Goal: Information Seeking & Learning: Check status

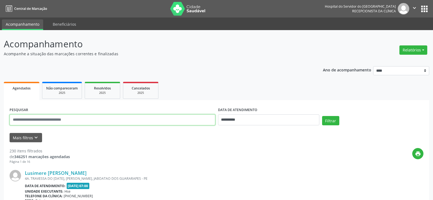
click at [96, 119] on input "text" at bounding box center [113, 119] width 206 height 11
type input "**********"
click at [322, 116] on button "Filtrar" at bounding box center [330, 120] width 17 height 9
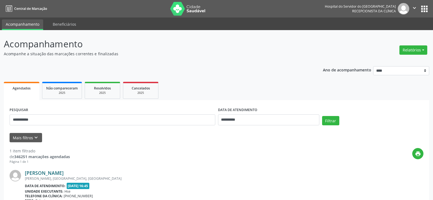
click at [51, 173] on link "[PERSON_NAME]" at bounding box center [44, 173] width 39 height 6
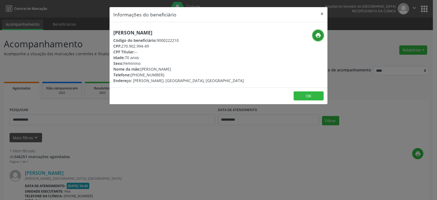
click at [317, 35] on icon "print" at bounding box center [318, 35] width 6 height 6
drag, startPoint x: 142, startPoint y: 74, endPoint x: 164, endPoint y: 74, distance: 21.9
click at [164, 74] on div "Telefone: [PHONE_NUMBER]" at bounding box center [178, 75] width 131 height 6
copy div "99945-1848"
click at [324, 15] on button "×" at bounding box center [322, 13] width 11 height 13
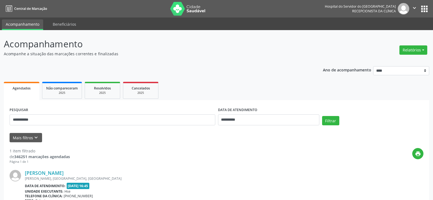
click at [117, 114] on div "**********" at bounding box center [112, 117] width 208 height 23
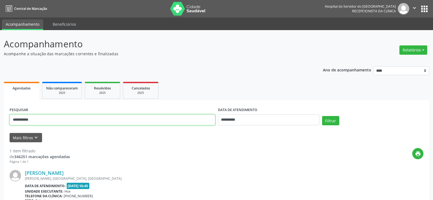
drag, startPoint x: 112, startPoint y: 117, endPoint x: 0, endPoint y: 115, distance: 112.3
click at [0, 115] on div "**********" at bounding box center [216, 143] width 433 height 227
type input "**********"
click at [322, 116] on button "Filtrar" at bounding box center [330, 120] width 17 height 9
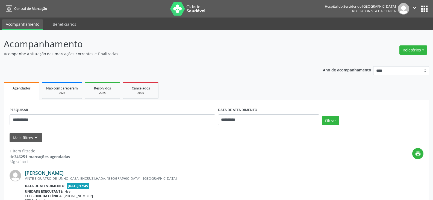
click at [61, 170] on link "[PERSON_NAME]" at bounding box center [44, 173] width 39 height 6
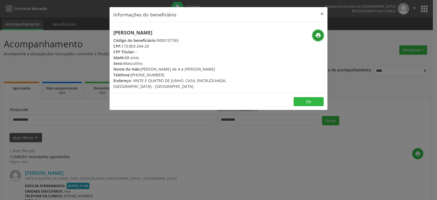
click at [316, 38] on icon "print" at bounding box center [318, 35] width 6 height 6
drag, startPoint x: 140, startPoint y: 75, endPoint x: 165, endPoint y: 75, distance: 25.4
click at [164, 75] on div "Telefone: [PHONE_NUMBER]" at bounding box center [182, 75] width 138 height 6
copy div "98765-1167"
click at [320, 12] on button "×" at bounding box center [322, 13] width 11 height 13
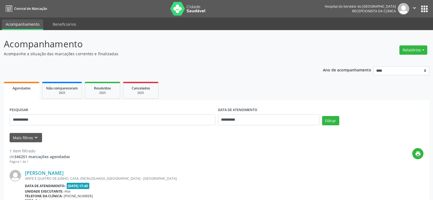
drag, startPoint x: 121, startPoint y: 114, endPoint x: 0, endPoint y: 117, distance: 121.1
click at [0, 117] on div "**********" at bounding box center [216, 143] width 433 height 227
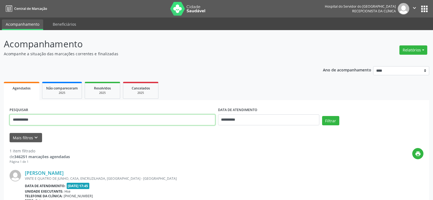
drag, startPoint x: 60, startPoint y: 122, endPoint x: 0, endPoint y: 124, distance: 60.1
click at [0, 124] on div "**********" at bounding box center [216, 143] width 433 height 227
click at [322, 116] on button "Filtrar" at bounding box center [330, 120] width 17 height 9
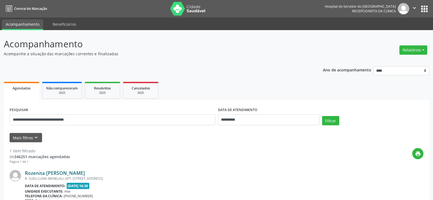
click at [50, 171] on link "Rozenita [PERSON_NAME]" at bounding box center [55, 173] width 60 height 6
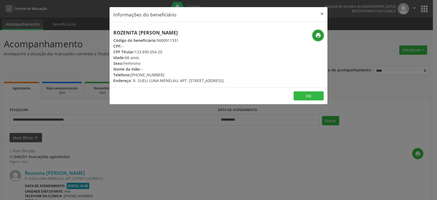
click at [318, 37] on icon "print" at bounding box center [318, 35] width 6 height 6
drag, startPoint x: 136, startPoint y: 51, endPoint x: 163, endPoint y: 51, distance: 27.9
click at [163, 51] on div "CPF Titular: 123.890.054-20" at bounding box center [168, 52] width 110 height 6
copy div "123.890.054-20"
drag, startPoint x: 139, startPoint y: 73, endPoint x: 170, endPoint y: 74, distance: 30.6
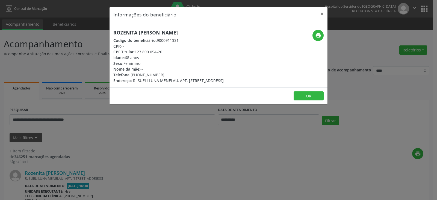
click at [170, 74] on div "Telefone: [PHONE_NUMBER]" at bounding box center [168, 75] width 110 height 6
copy div "98833-1326"
drag, startPoint x: 136, startPoint y: 50, endPoint x: 165, endPoint y: 50, distance: 29.0
click at [165, 50] on div "CPF Titular: 123.890.054-20" at bounding box center [168, 52] width 110 height 6
copy div "123.890.054-20"
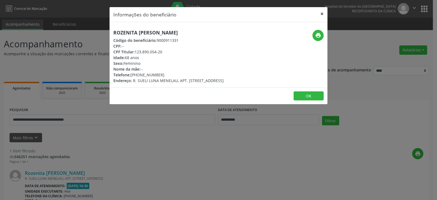
click at [318, 14] on button "×" at bounding box center [322, 13] width 11 height 13
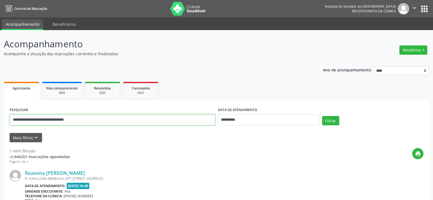
drag, startPoint x: 120, startPoint y: 120, endPoint x: 0, endPoint y: 121, distance: 119.9
click at [0, 121] on div "**********" at bounding box center [216, 143] width 433 height 227
paste input "text"
type input "**********"
click at [322, 116] on button "Filtrar" at bounding box center [330, 120] width 17 height 9
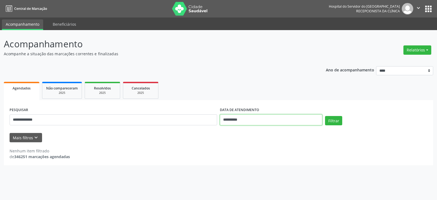
click at [246, 121] on input "**********" at bounding box center [271, 119] width 102 height 11
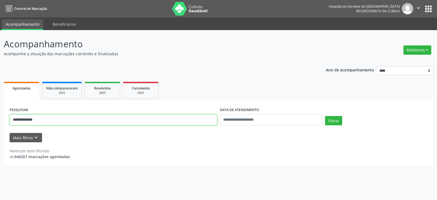
click at [201, 121] on input "**********" at bounding box center [114, 119] width 208 height 11
click at [325, 116] on button "Filtrar" at bounding box center [333, 120] width 17 height 9
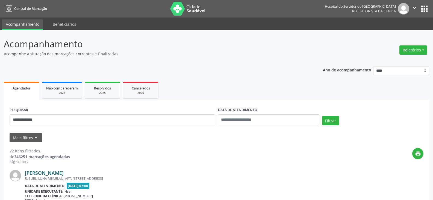
click at [64, 173] on link "[PERSON_NAME]" at bounding box center [44, 173] width 39 height 6
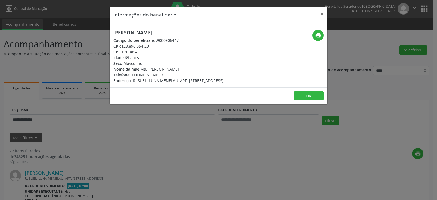
drag, startPoint x: 185, startPoint y: 32, endPoint x: 109, endPoint y: 34, distance: 75.7
click at [109, 34] on div "Informações do beneficiário × [PERSON_NAME] Código do beneficiário: 9000906447 …" at bounding box center [218, 100] width 437 height 200
copy h5 "[PERSON_NAME]"
click at [321, 14] on button "×" at bounding box center [322, 13] width 11 height 13
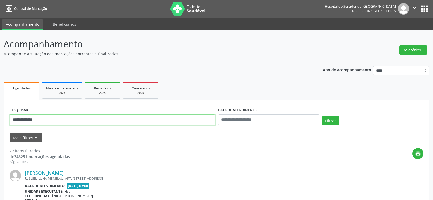
drag, startPoint x: 94, startPoint y: 118, endPoint x: 11, endPoint y: 124, distance: 83.0
click at [11, 124] on input "**********" at bounding box center [113, 119] width 206 height 11
type input "**********"
click at [322, 116] on button "Filtrar" at bounding box center [330, 120] width 17 height 9
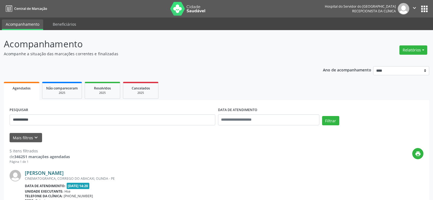
click at [64, 174] on link "[PERSON_NAME]" at bounding box center [44, 173] width 39 height 6
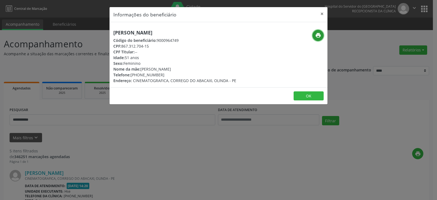
click at [321, 36] on icon "print" at bounding box center [318, 35] width 6 height 6
drag, startPoint x: 139, startPoint y: 73, endPoint x: 163, endPoint y: 73, distance: 24.0
click at [163, 73] on div "Telefone: [PHONE_NUMBER]" at bounding box center [174, 75] width 123 height 6
copy div "98335-3807"
click at [319, 14] on button "×" at bounding box center [322, 13] width 11 height 13
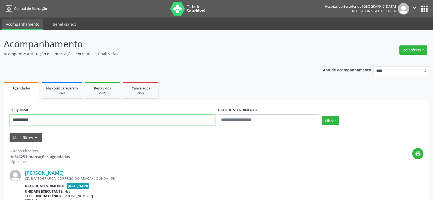
drag, startPoint x: 127, startPoint y: 121, endPoint x: 0, endPoint y: 121, distance: 126.8
click at [101, 118] on input "text" at bounding box center [113, 119] width 206 height 11
click at [322, 116] on button "Filtrar" at bounding box center [330, 120] width 17 height 9
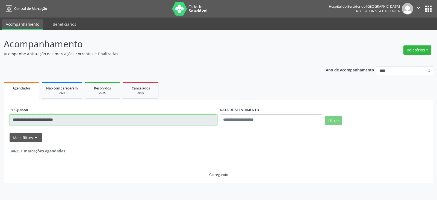
click at [72, 121] on input "**********" at bounding box center [114, 119] width 208 height 11
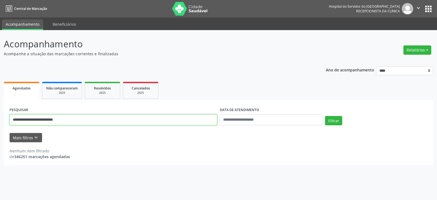
click at [71, 120] on input "**********" at bounding box center [114, 119] width 208 height 11
click at [69, 119] on input "**********" at bounding box center [114, 119] width 208 height 11
click at [325, 116] on button "Filtrar" at bounding box center [333, 120] width 17 height 9
click at [82, 118] on input "**********" at bounding box center [114, 119] width 208 height 11
click at [45, 122] on input "**********" at bounding box center [114, 119] width 208 height 11
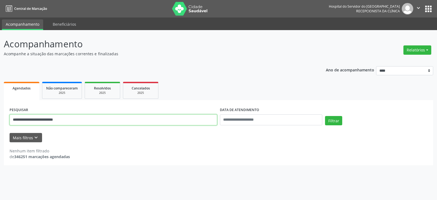
type input "**********"
click at [325, 116] on button "Filtrar" at bounding box center [333, 120] width 17 height 9
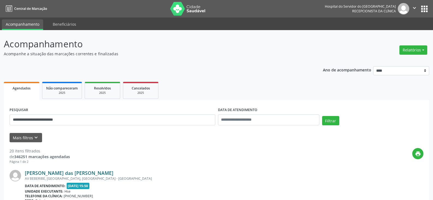
click at [80, 172] on link "[PERSON_NAME] das [PERSON_NAME]" at bounding box center [69, 173] width 89 height 6
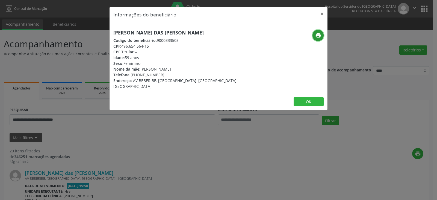
click at [317, 36] on icon "print" at bounding box center [318, 35] width 6 height 6
click at [323, 10] on button "×" at bounding box center [322, 13] width 11 height 13
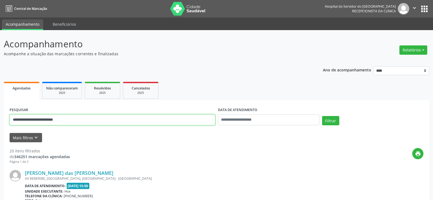
drag, startPoint x: 86, startPoint y: 121, endPoint x: 0, endPoint y: 120, distance: 86.1
click at [322, 116] on button "Filtrar" at bounding box center [330, 120] width 17 height 9
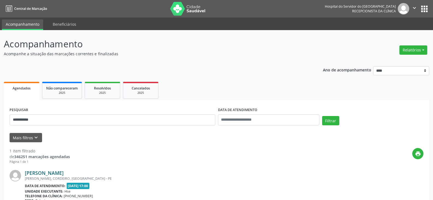
click at [53, 170] on link "[PERSON_NAME]" at bounding box center [44, 173] width 39 height 6
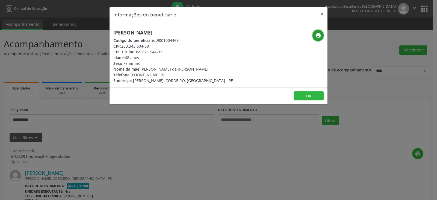
click at [316, 33] on icon "print" at bounding box center [318, 35] width 6 height 6
drag, startPoint x: 137, startPoint y: 52, endPoint x: 161, endPoint y: 52, distance: 24.9
click at [162, 52] on div "CPF Titular: 055.871.544-32" at bounding box center [173, 52] width 120 height 6
drag, startPoint x: 135, startPoint y: 52, endPoint x: 182, endPoint y: 52, distance: 46.7
click at [182, 52] on div "CPF Titular: 055.871.544-32" at bounding box center [173, 52] width 120 height 6
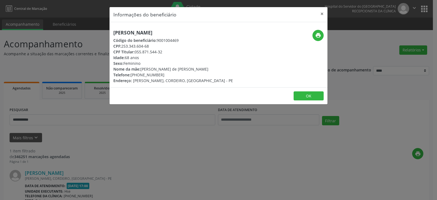
copy div "055.871.544-32"
drag, startPoint x: 139, startPoint y: 74, endPoint x: 161, endPoint y: 75, distance: 21.9
click at [161, 75] on div "Telefone: [PHONE_NUMBER]" at bounding box center [173, 75] width 120 height 6
copy div "99675-5283"
drag, startPoint x: 135, startPoint y: 52, endPoint x: 172, endPoint y: 52, distance: 37.2
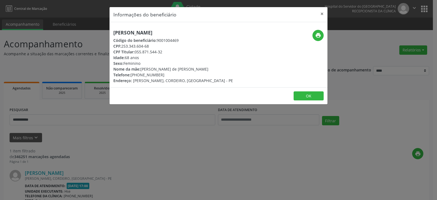
click at [172, 52] on div "CPF Titular: 055.871.544-32" at bounding box center [173, 52] width 120 height 6
copy div "055.871.544-32"
click at [316, 14] on header "Informações do beneficiário ×" at bounding box center [219, 14] width 218 height 15
drag, startPoint x: 320, startPoint y: 13, endPoint x: 237, endPoint y: 58, distance: 94.6
click at [321, 13] on button "×" at bounding box center [322, 13] width 11 height 13
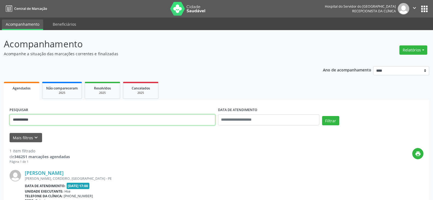
drag, startPoint x: 111, startPoint y: 117, endPoint x: 0, endPoint y: 120, distance: 111.2
click at [0, 120] on div "**********" at bounding box center [216, 143] width 433 height 227
paste input "***"
type input "**********"
click at [322, 116] on button "Filtrar" at bounding box center [330, 120] width 17 height 9
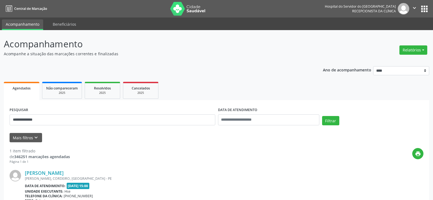
drag, startPoint x: 80, startPoint y: 172, endPoint x: 18, endPoint y: 173, distance: 62.0
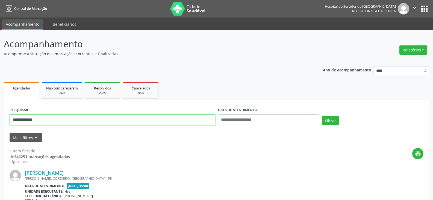
drag, startPoint x: 117, startPoint y: 117, endPoint x: 0, endPoint y: 117, distance: 116.9
click at [0, 117] on div "**********" at bounding box center [216, 143] width 433 height 227
click at [322, 116] on button "Filtrar" at bounding box center [330, 120] width 17 height 9
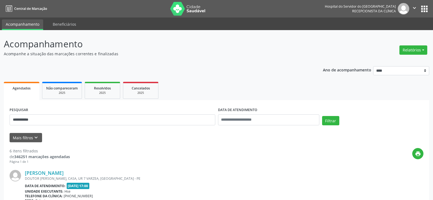
click at [55, 177] on div "DOUTOR [PERSON_NAME], CASA, UR 7 VARZEA, [GEOGRAPHIC_DATA] - PE" at bounding box center [183, 178] width 317 height 5
click at [61, 175] on link "[PERSON_NAME]" at bounding box center [44, 173] width 39 height 6
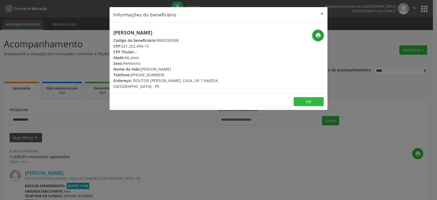
click at [320, 35] on icon "print" at bounding box center [318, 35] width 6 height 6
drag, startPoint x: 139, startPoint y: 75, endPoint x: 151, endPoint y: 75, distance: 12.6
click at [150, 75] on div "Telefone: [PHONE_NUMBER]" at bounding box center [182, 75] width 138 height 6
drag, startPoint x: 161, startPoint y: 75, endPoint x: 166, endPoint y: 75, distance: 4.4
click at [166, 75] on div "Telefone: [PHONE_NUMBER]" at bounding box center [182, 75] width 138 height 6
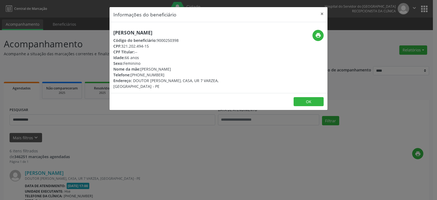
drag, startPoint x: 140, startPoint y: 75, endPoint x: 163, endPoint y: 75, distance: 22.9
click at [163, 75] on div "Telefone: [PHONE_NUMBER]" at bounding box center [182, 75] width 138 height 6
click at [324, 14] on button "×" at bounding box center [322, 13] width 11 height 13
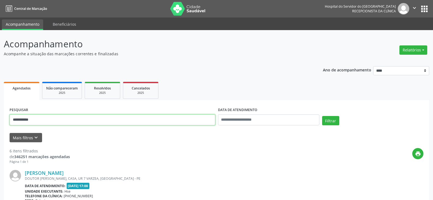
drag, startPoint x: 63, startPoint y: 122, endPoint x: 0, endPoint y: 127, distance: 63.6
type input "**********"
click at [322, 116] on button "Filtrar" at bounding box center [330, 120] width 17 height 9
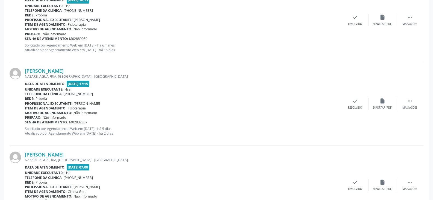
scroll to position [574, 0]
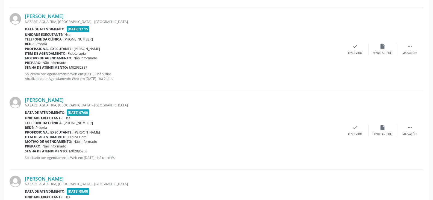
drag, startPoint x: 103, startPoint y: 101, endPoint x: 24, endPoint y: 105, distance: 79.1
click at [24, 105] on div "[PERSON_NAME] NAZARE, AGUA FRIA, [GEOGRAPHIC_DATA] - [GEOGRAPHIC_DATA] Data de …" at bounding box center [217, 130] width 414 height 79
click at [64, 102] on link "[PERSON_NAME]" at bounding box center [44, 100] width 39 height 6
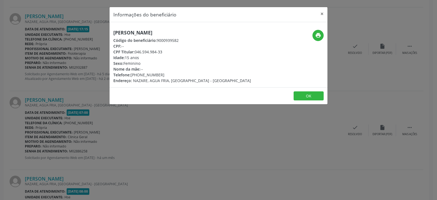
drag, startPoint x: 207, startPoint y: 31, endPoint x: 112, endPoint y: 32, distance: 94.5
click at [112, 32] on div "[PERSON_NAME] Código do beneficiário: 9000939582 CPF: -- CPF Titular: 046.594.9…" at bounding box center [182, 57] width 145 height 54
click at [323, 14] on button "×" at bounding box center [322, 13] width 11 height 13
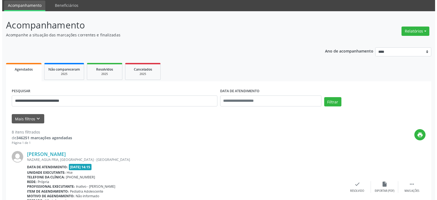
scroll to position [0, 0]
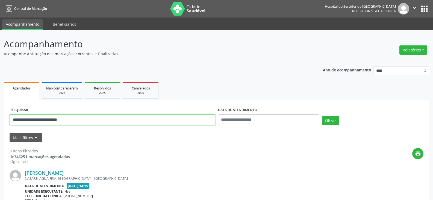
drag, startPoint x: 78, startPoint y: 117, endPoint x: 0, endPoint y: 117, distance: 78.1
type input "**********"
click at [322, 116] on button "Filtrar" at bounding box center [330, 120] width 17 height 9
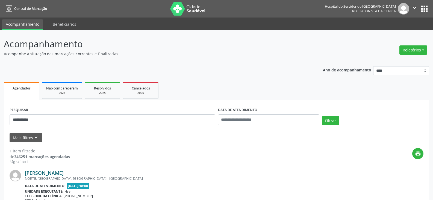
click at [64, 174] on link "[PERSON_NAME]" at bounding box center [44, 173] width 39 height 6
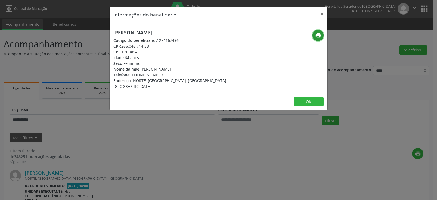
click at [317, 34] on icon "print" at bounding box center [318, 35] width 6 height 6
drag, startPoint x: 139, startPoint y: 76, endPoint x: 163, endPoint y: 75, distance: 24.3
click at [163, 75] on div "Telefone: [PHONE_NUMBER]" at bounding box center [182, 75] width 138 height 6
click at [322, 15] on button "×" at bounding box center [322, 13] width 11 height 13
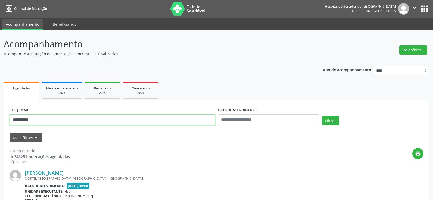
drag, startPoint x: 142, startPoint y: 123, endPoint x: 0, endPoint y: 125, distance: 141.8
click at [0, 125] on div "**********" at bounding box center [216, 143] width 433 height 227
click at [93, 120] on input "text" at bounding box center [113, 119] width 206 height 11
click at [322, 116] on button "Filtrar" at bounding box center [330, 120] width 17 height 9
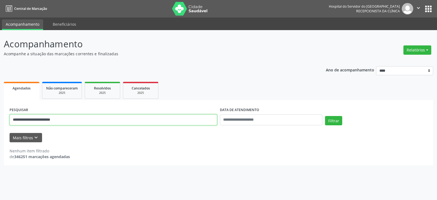
click at [93, 120] on input "**********" at bounding box center [114, 119] width 208 height 11
drag, startPoint x: 72, startPoint y: 120, endPoint x: 51, endPoint y: 120, distance: 20.8
click at [51, 120] on input "**********" at bounding box center [114, 119] width 208 height 11
type input "**********"
click at [325, 116] on button "Filtrar" at bounding box center [333, 120] width 17 height 9
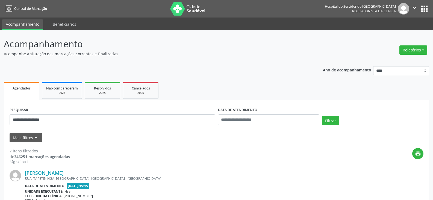
click at [64, 172] on link "[PERSON_NAME]" at bounding box center [44, 173] width 39 height 6
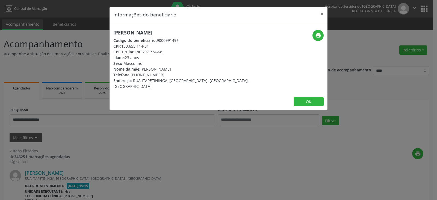
drag, startPoint x: 204, startPoint y: 32, endPoint x: 111, endPoint y: 32, distance: 92.6
click at [111, 32] on div "[PERSON_NAME] Código do beneficiário: 9000991496 CPF: 133.655.114-31 CPF Titula…" at bounding box center [182, 59] width 145 height 59
click at [317, 36] on icon "print" at bounding box center [318, 35] width 6 height 6
click at [319, 15] on button "×" at bounding box center [322, 13] width 11 height 13
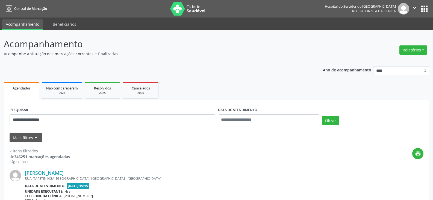
click at [410, 55] on div "Relatórios Agendamentos Procedimentos realizados" at bounding box center [414, 49] width 32 height 13
click at [416, 50] on button "Relatórios" at bounding box center [413, 49] width 28 height 9
click at [408, 58] on link "Agendamentos" at bounding box center [398, 62] width 59 height 8
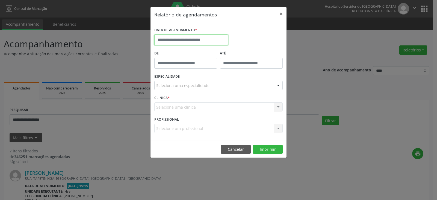
click at [211, 37] on input "text" at bounding box center [191, 39] width 74 height 11
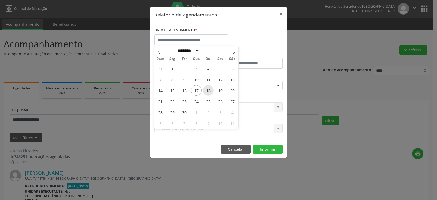
click at [207, 92] on span "18" at bounding box center [208, 90] width 11 height 11
type input "**********"
click at [207, 92] on span "18" at bounding box center [208, 90] width 11 height 11
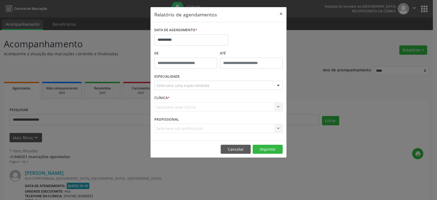
click at [218, 88] on div "Seleciona uma especialidade" at bounding box center [218, 85] width 128 height 9
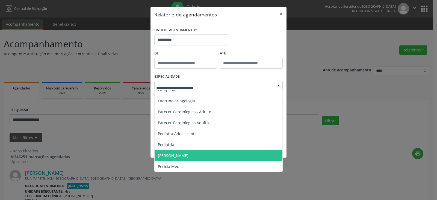
scroll to position [820, 0]
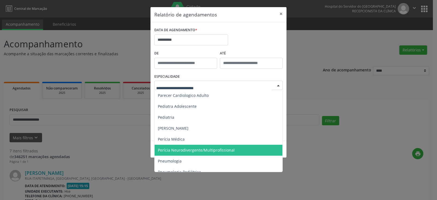
click at [234, 149] on span "Perícia Neurodivergente/Multiprofissional" at bounding box center [219, 150] width 129 height 11
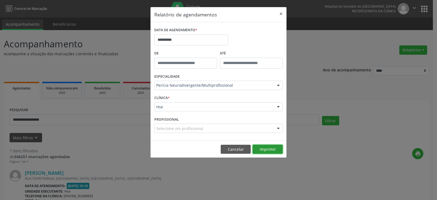
click at [268, 148] on button "Imprimir" at bounding box center [268, 149] width 30 height 9
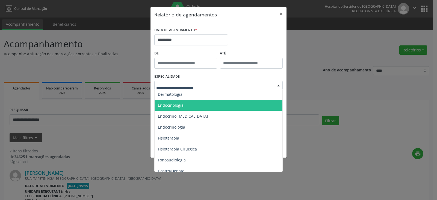
scroll to position [273, 0]
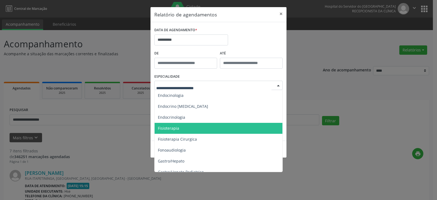
click at [235, 124] on span "Fisioterapia" at bounding box center [219, 128] width 129 height 11
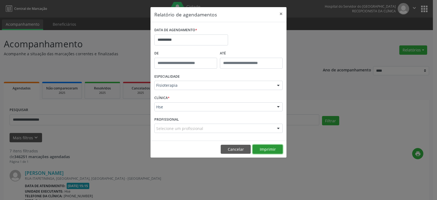
click at [266, 148] on button "Imprimir" at bounding box center [268, 149] width 30 height 9
